Goal: Information Seeking & Learning: Learn about a topic

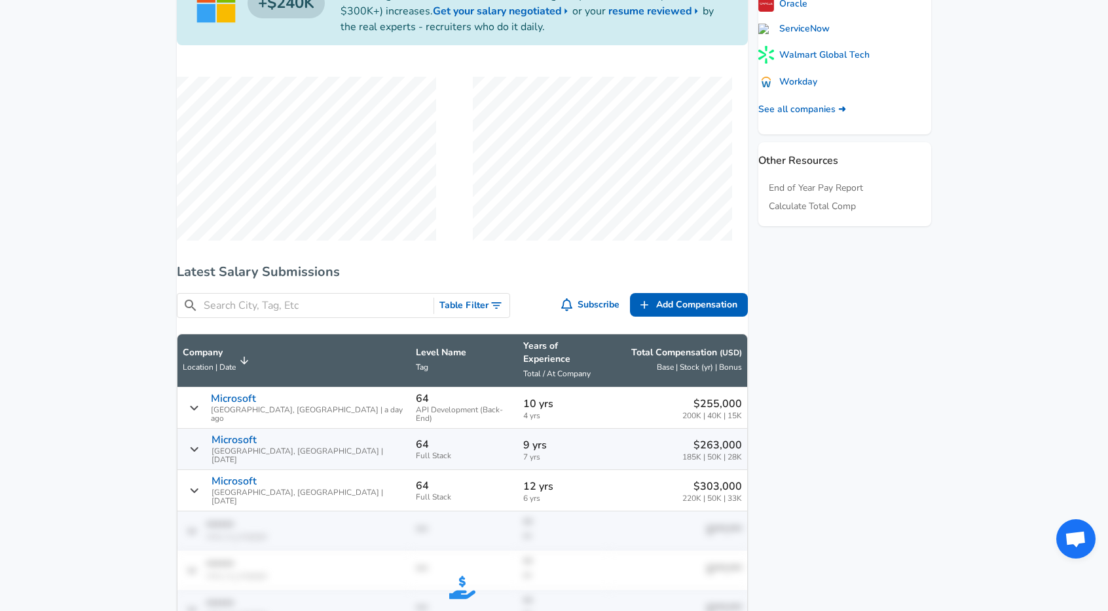
scroll to position [786, 0]
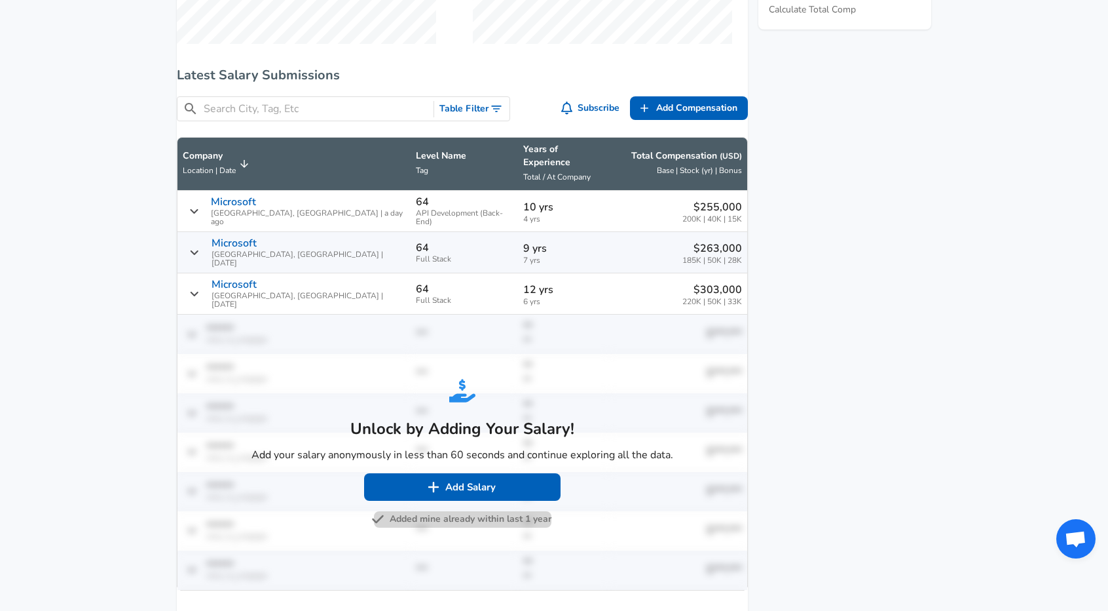
click at [490, 511] on button "Added mine already within last 1 year" at bounding box center [463, 519] width 178 height 16
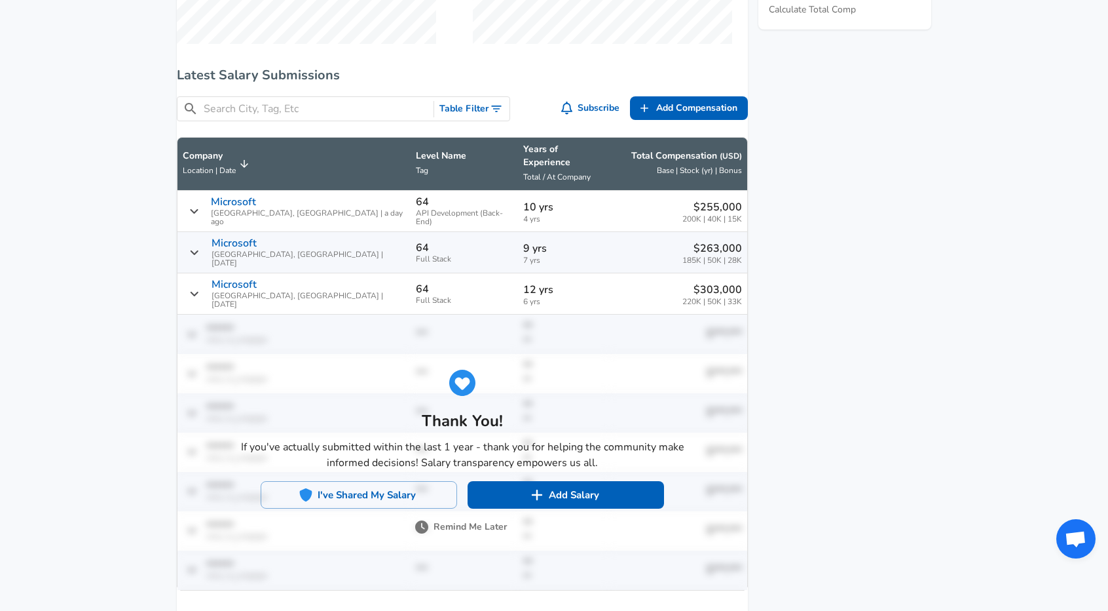
click at [480, 527] on button "Remind Me Later" at bounding box center [462, 527] width 89 height 16
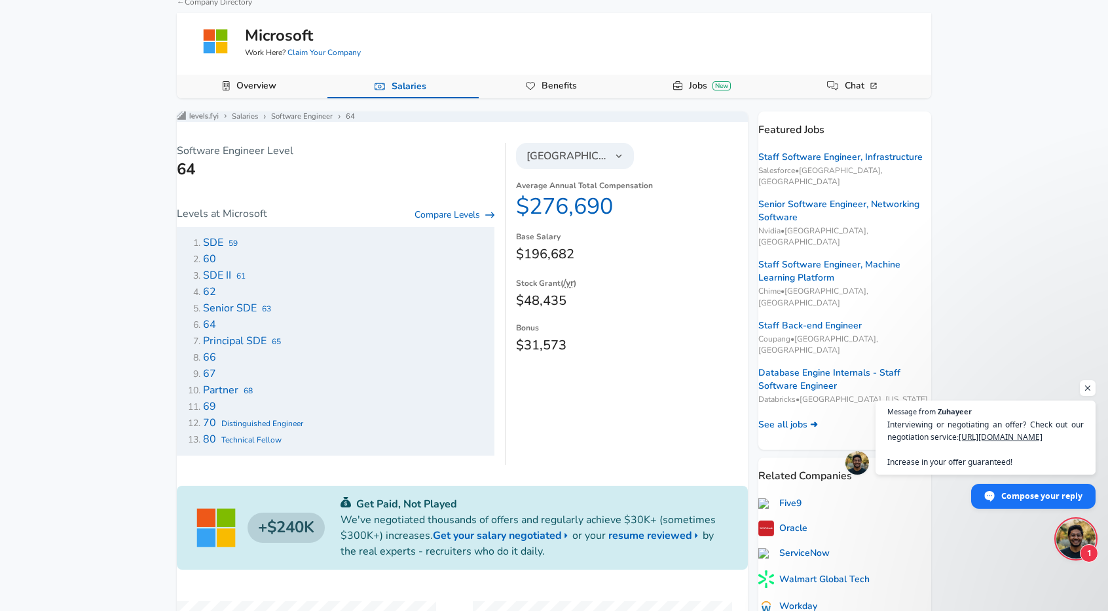
scroll to position [0, 0]
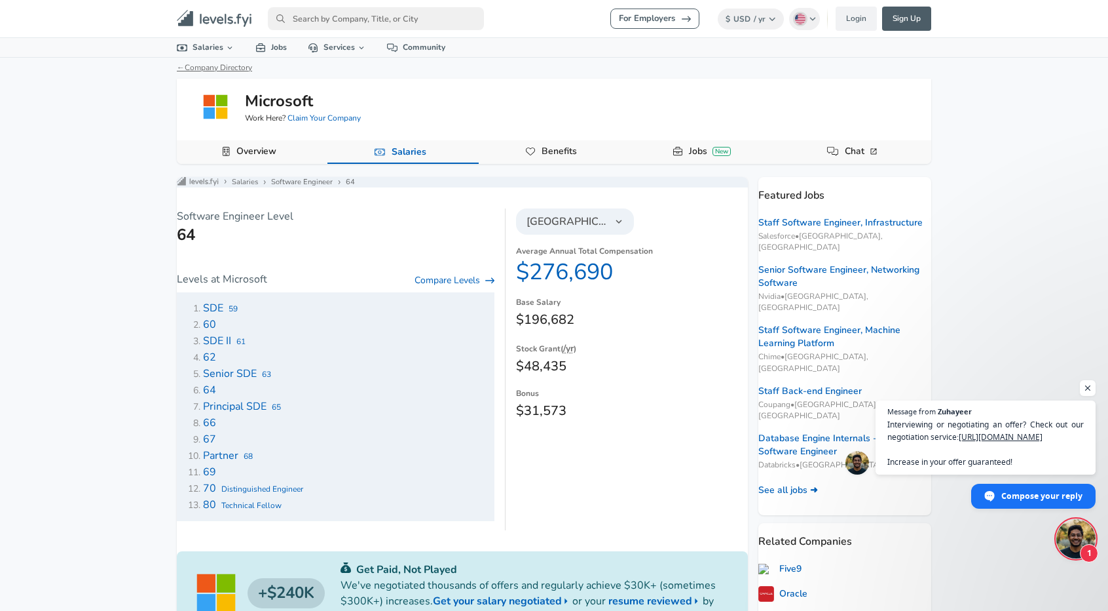
click at [217, 66] on link "← Company Directory" at bounding box center [214, 67] width 75 height 10
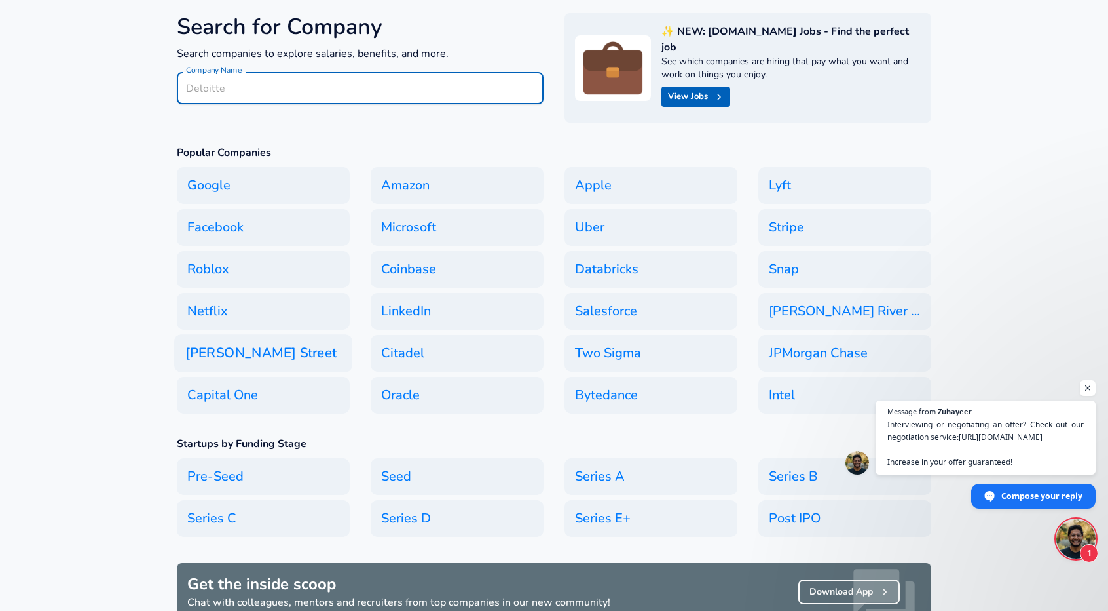
scroll to position [131, 0]
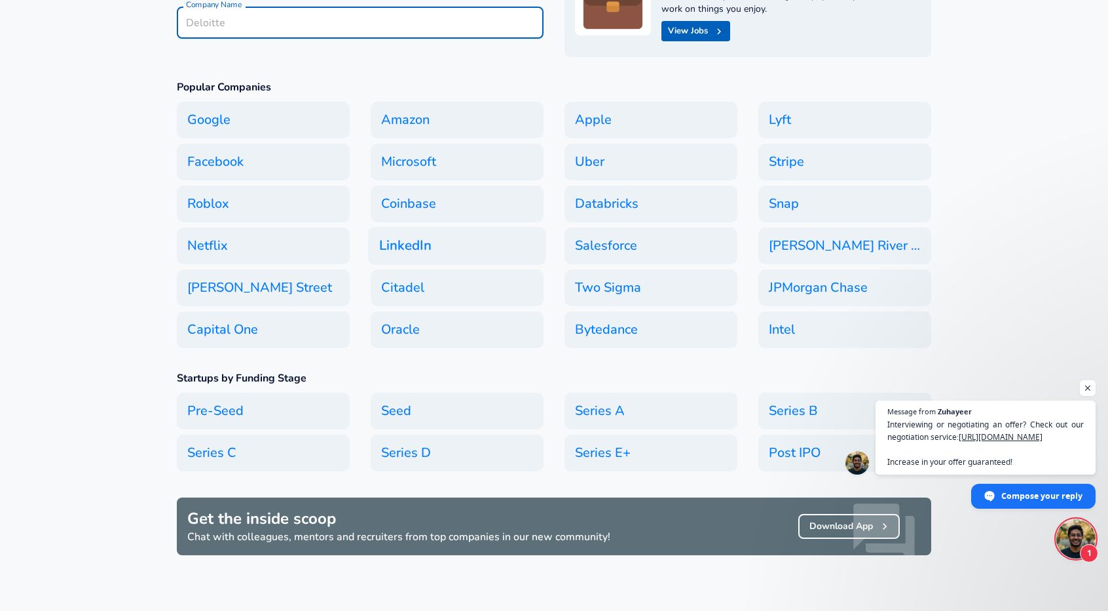
click at [426, 227] on h6 "LinkedIn" at bounding box center [457, 246] width 178 height 38
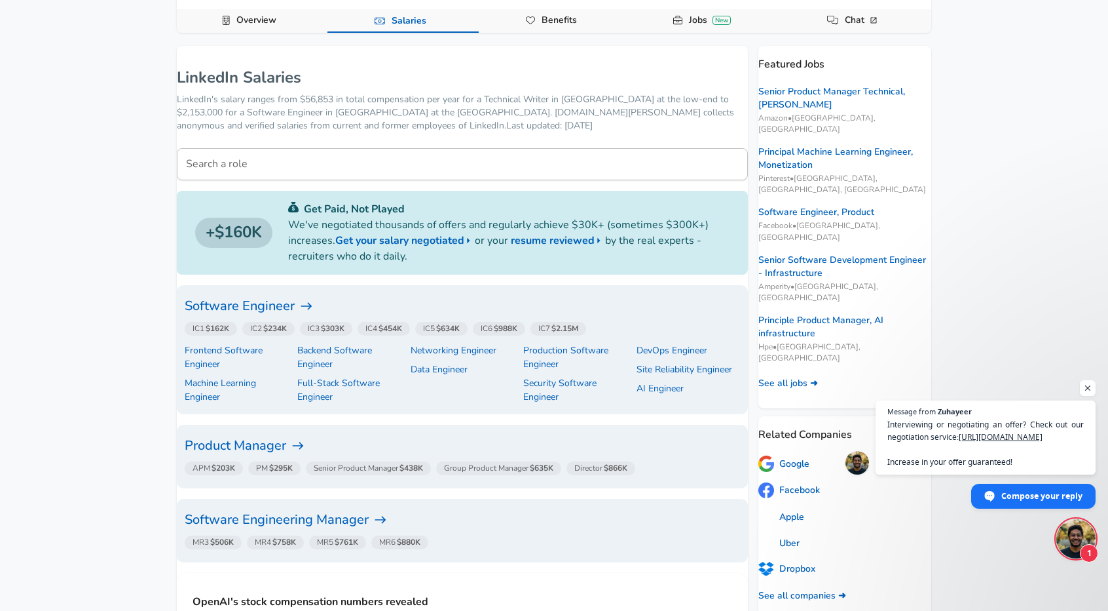
scroll to position [262, 0]
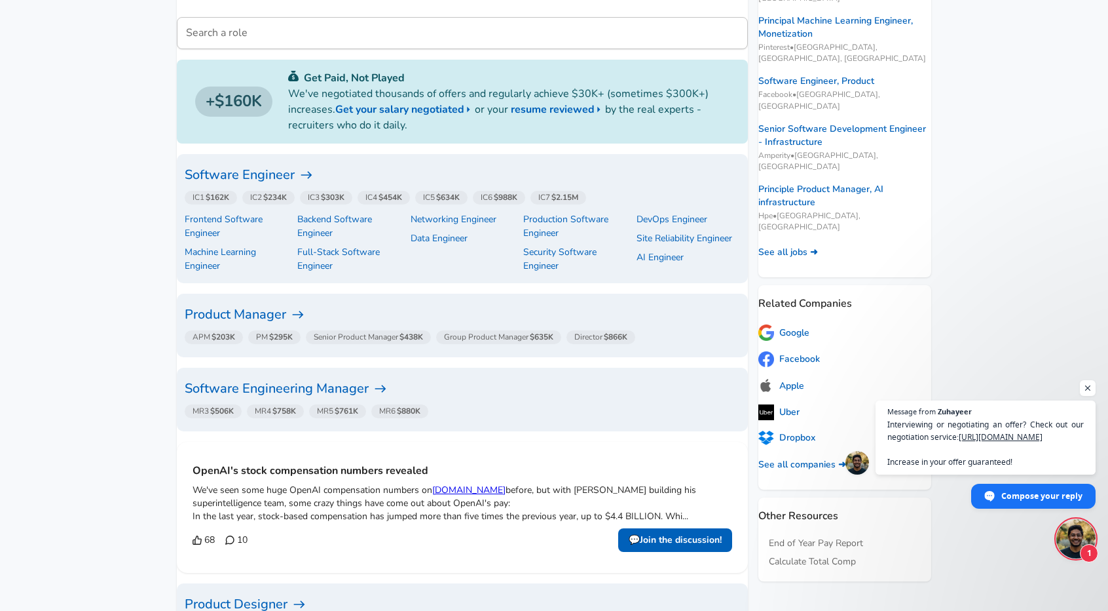
click at [225, 405] on span "MR3 $506K" at bounding box center [213, 410] width 41 height 10
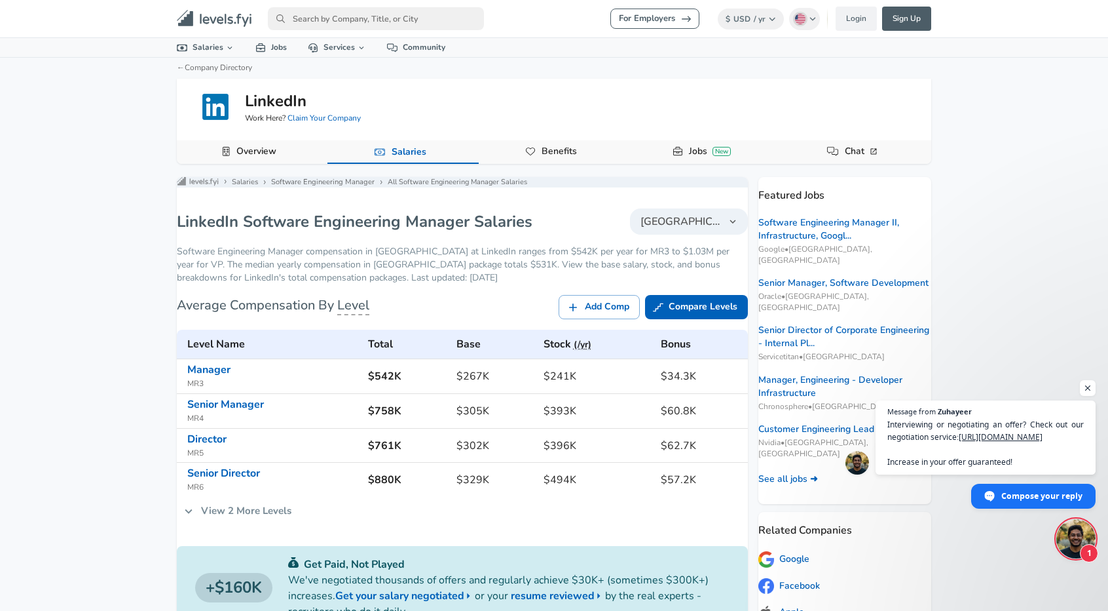
click at [196, 517] on icon at bounding box center [188, 511] width 14 height 14
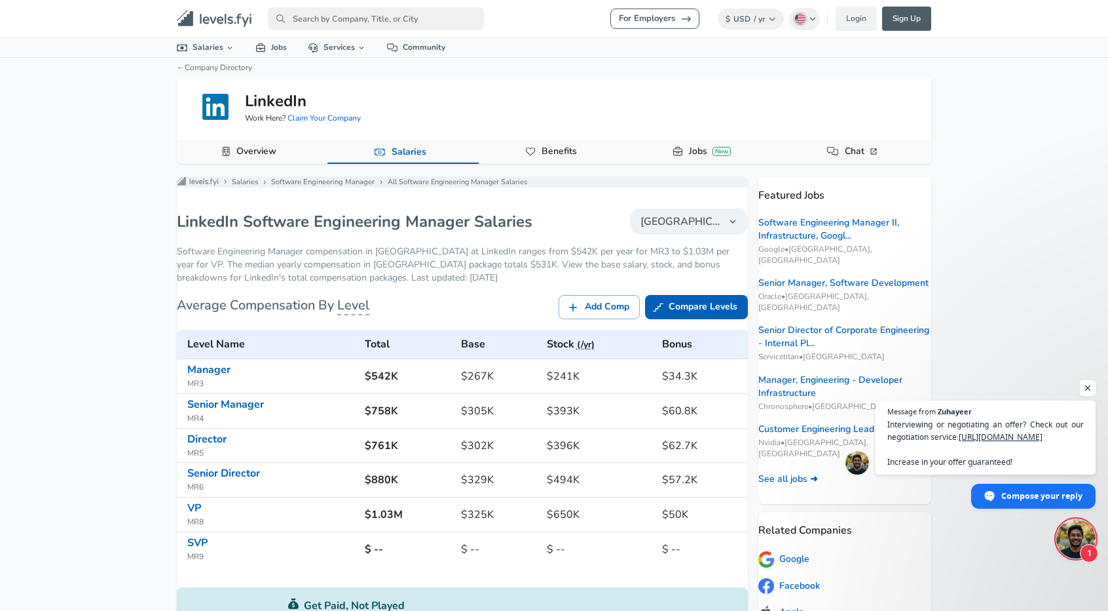
click at [1094, 392] on span "Open chat" at bounding box center [1088, 388] width 16 height 16
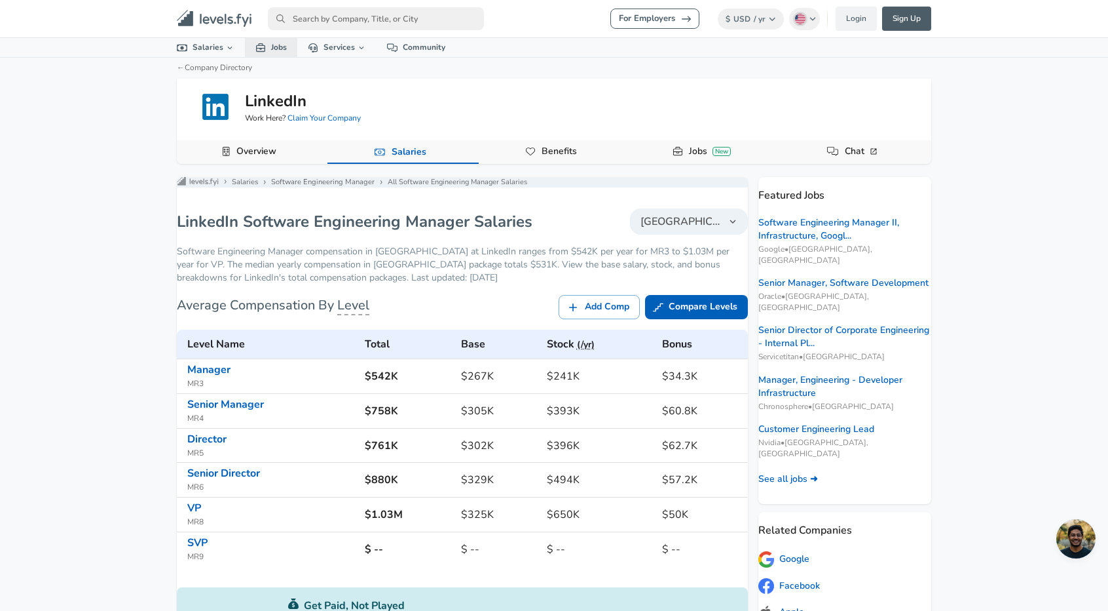
click at [274, 50] on link "Jobs" at bounding box center [271, 47] width 52 height 19
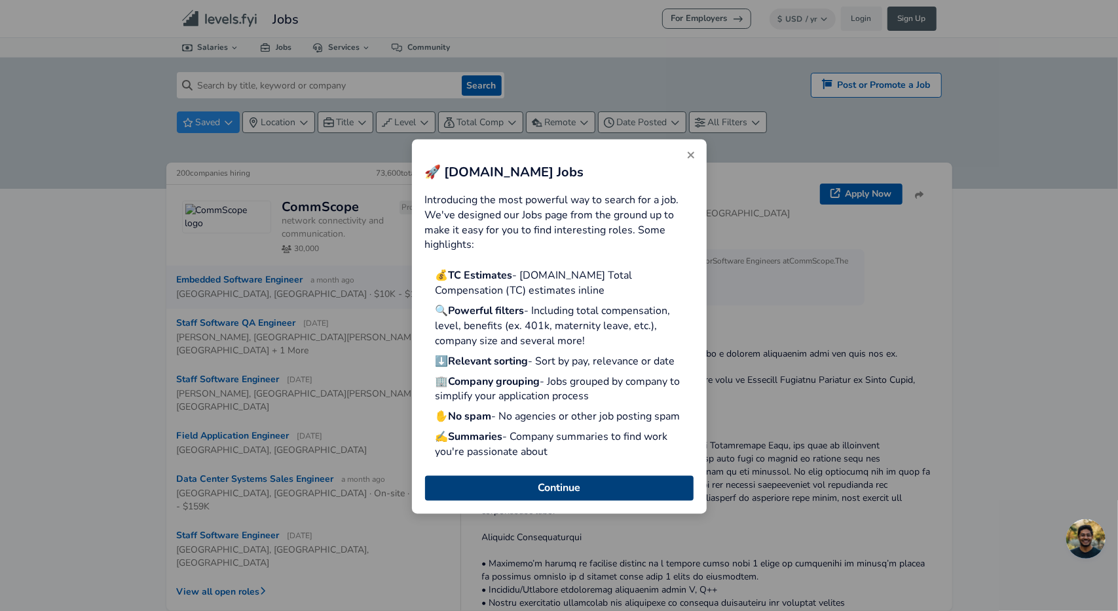
click at [543, 496] on button "Continue" at bounding box center [559, 487] width 269 height 25
